Goal: Understand process/instructions

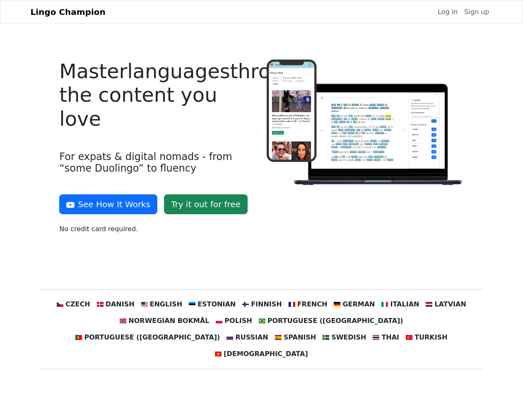
click at [262, 199] on div at bounding box center [365, 150] width 207 height 181
click at [105, 204] on button "See How It Works" at bounding box center [108, 205] width 98 height 20
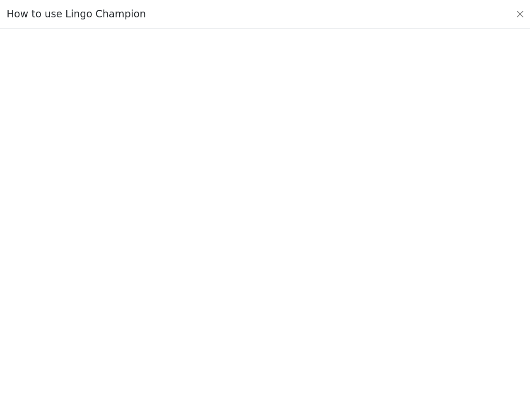
click at [89, 305] on div at bounding box center [264, 213] width 491 height 291
click at [128, 305] on div at bounding box center [264, 213] width 491 height 291
click at [170, 305] on div at bounding box center [264, 213] width 491 height 291
click at [215, 305] on div at bounding box center [264, 213] width 491 height 291
click at [261, 305] on div at bounding box center [264, 213] width 491 height 291
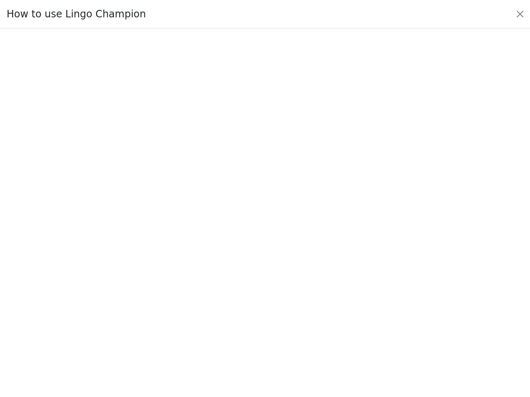
click at [302, 305] on div at bounding box center [264, 213] width 491 height 291
click at [345, 305] on div at bounding box center [264, 213] width 491 height 291
click at [387, 305] on div at bounding box center [264, 213] width 491 height 291
